Goal: Check status: Check status

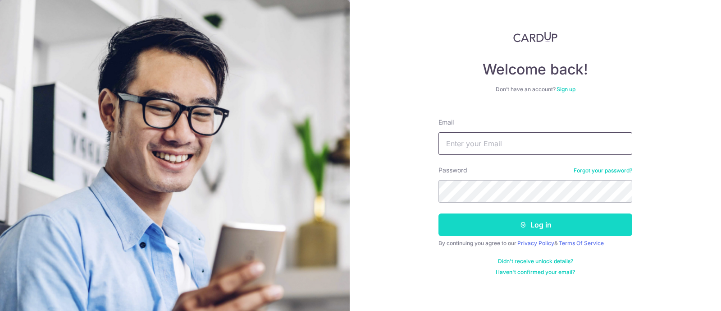
type input "[EMAIL_ADDRESS][DOMAIN_NAME]"
click at [536, 223] on button "Log in" at bounding box center [536, 224] width 194 height 23
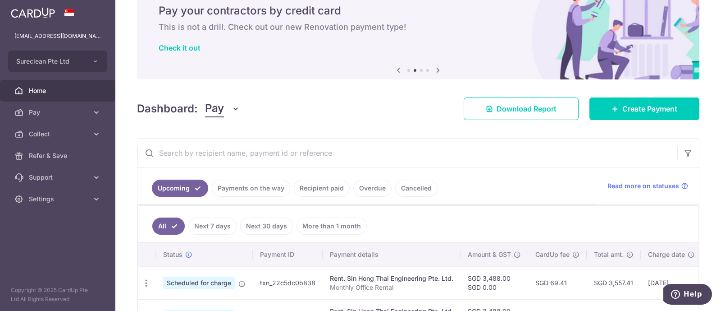
scroll to position [138, 0]
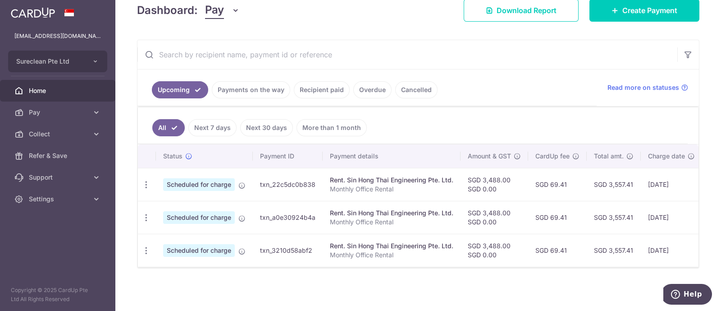
click at [322, 83] on link "Recipient paid" at bounding box center [322, 89] width 56 height 17
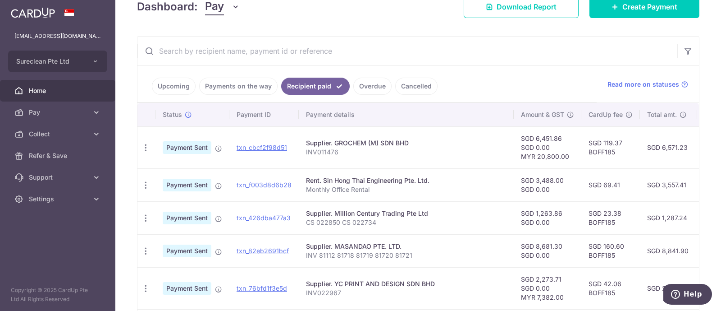
click at [238, 84] on link "Payments on the way" at bounding box center [238, 86] width 78 height 17
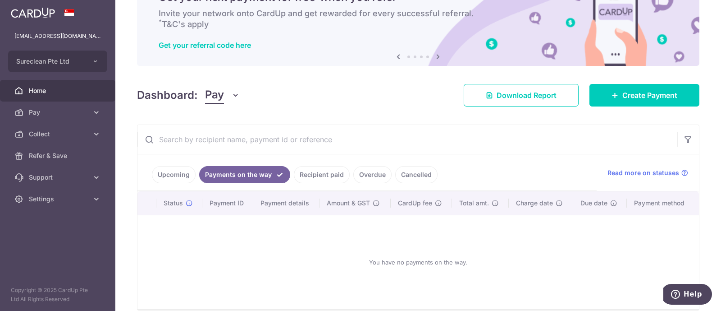
scroll to position [90, 0]
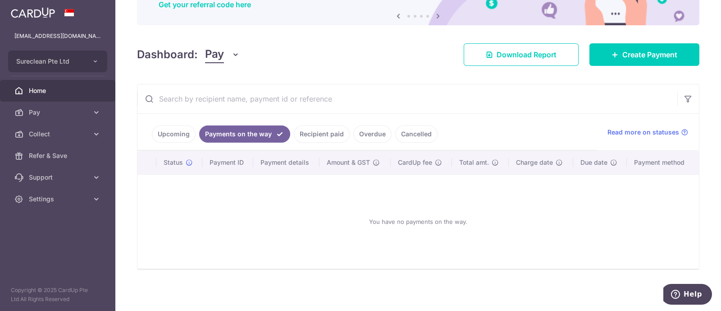
click at [171, 134] on link "Upcoming" at bounding box center [174, 133] width 44 height 17
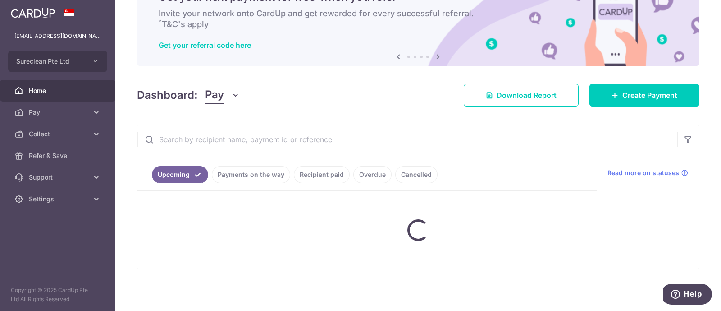
scroll to position [138, 0]
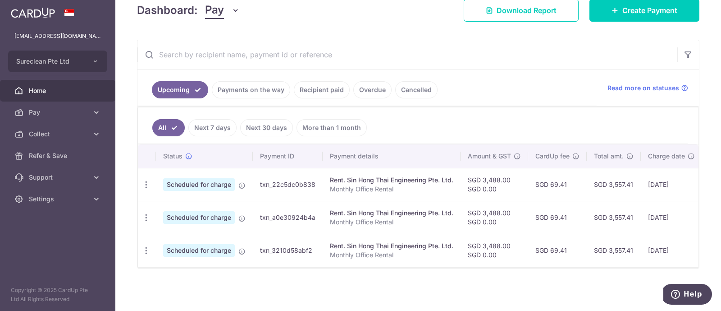
click at [337, 82] on link "Recipient paid" at bounding box center [322, 89] width 56 height 17
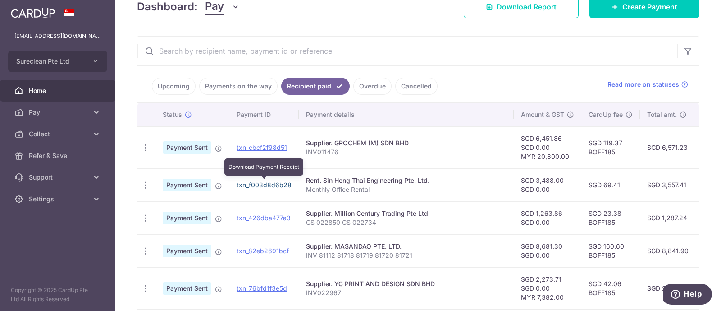
click at [268, 182] on link "txn_f003d8d6b28" at bounding box center [264, 185] width 55 height 8
